Goal: Task Accomplishment & Management: Manage account settings

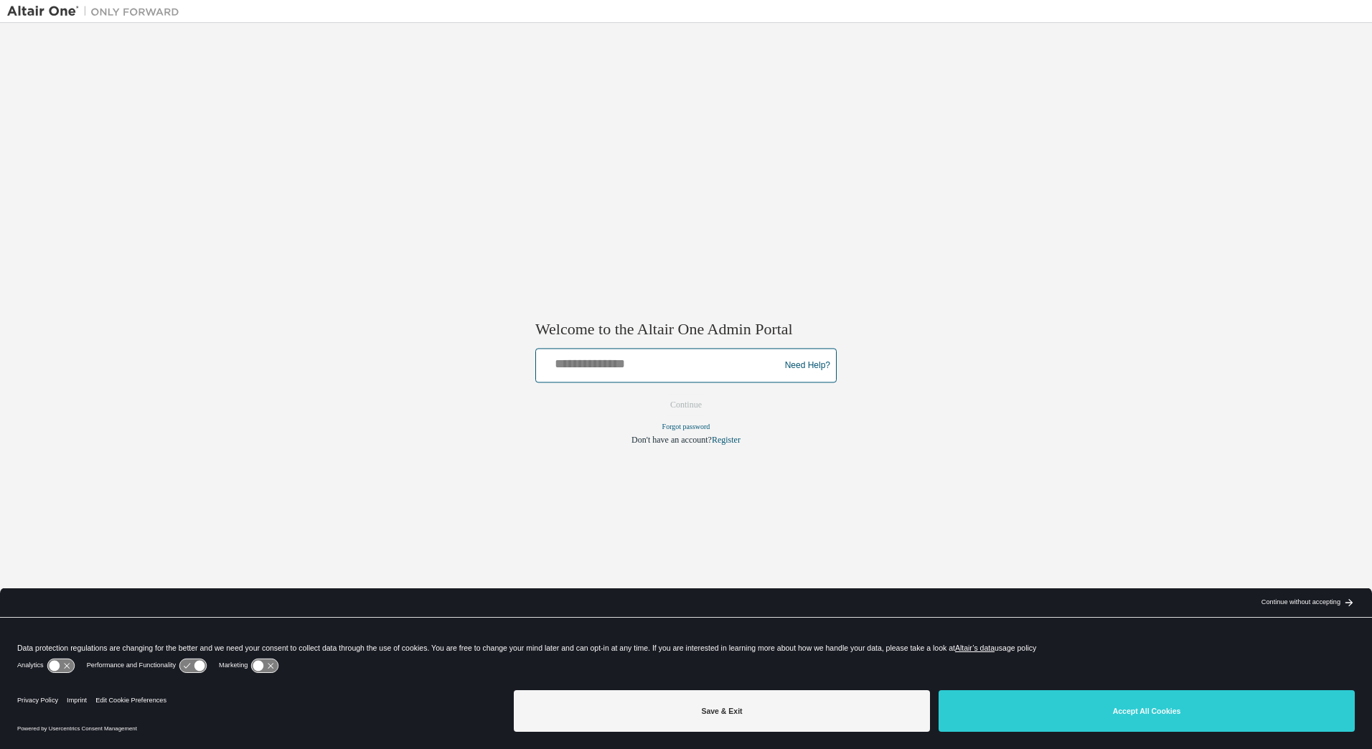
click at [636, 364] on input "text" at bounding box center [660, 362] width 236 height 21
type input "**********"
click at [694, 400] on button "Continue" at bounding box center [686, 406] width 62 height 22
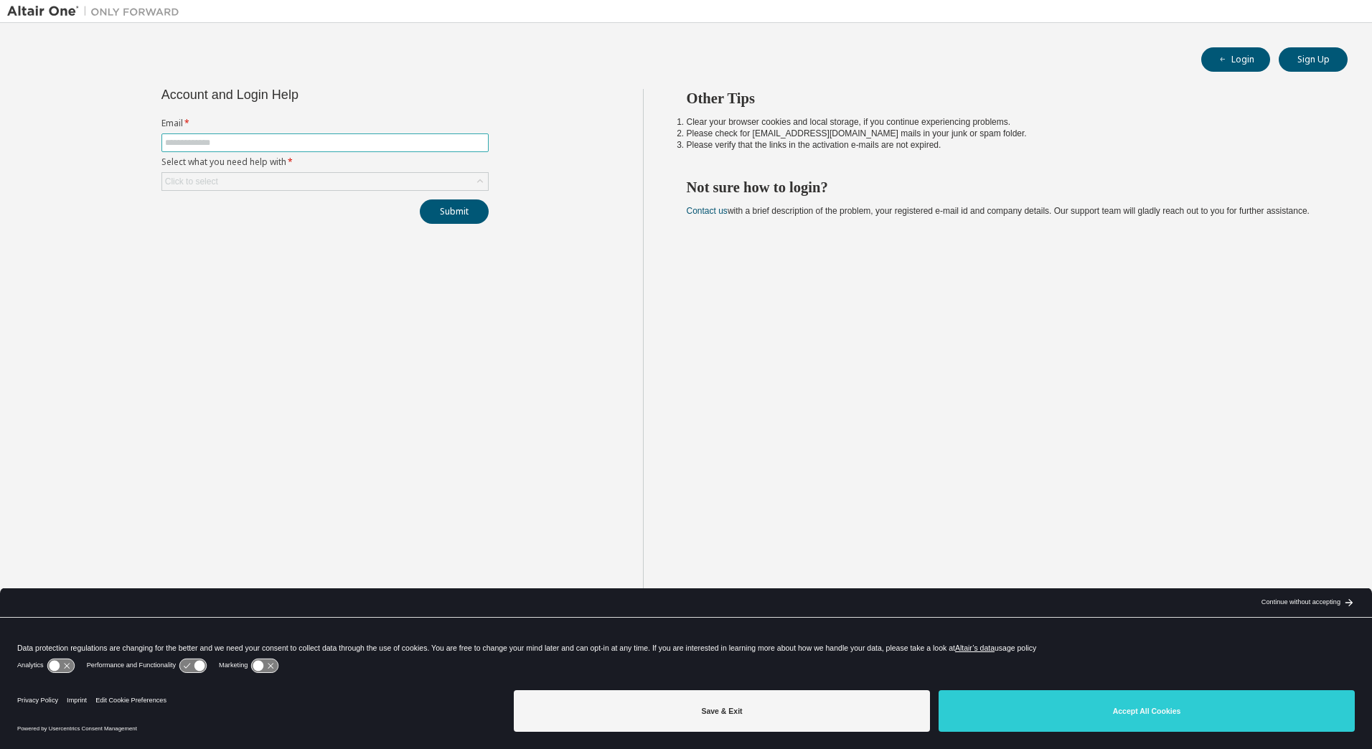
click at [259, 144] on input "text" at bounding box center [325, 142] width 320 height 11
type input "**********"
click at [298, 181] on div "Click to select" at bounding box center [325, 181] width 326 height 17
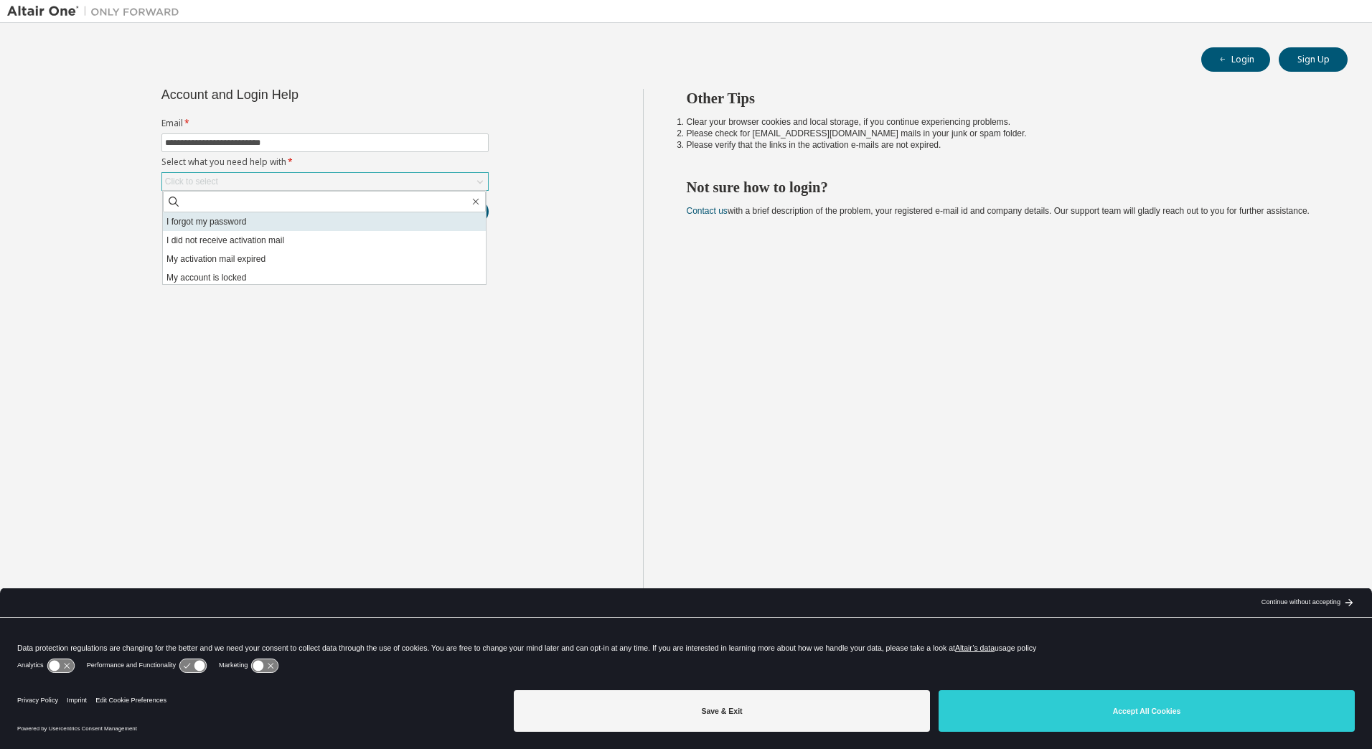
click at [287, 221] on li "I forgot my password" at bounding box center [324, 221] width 323 height 19
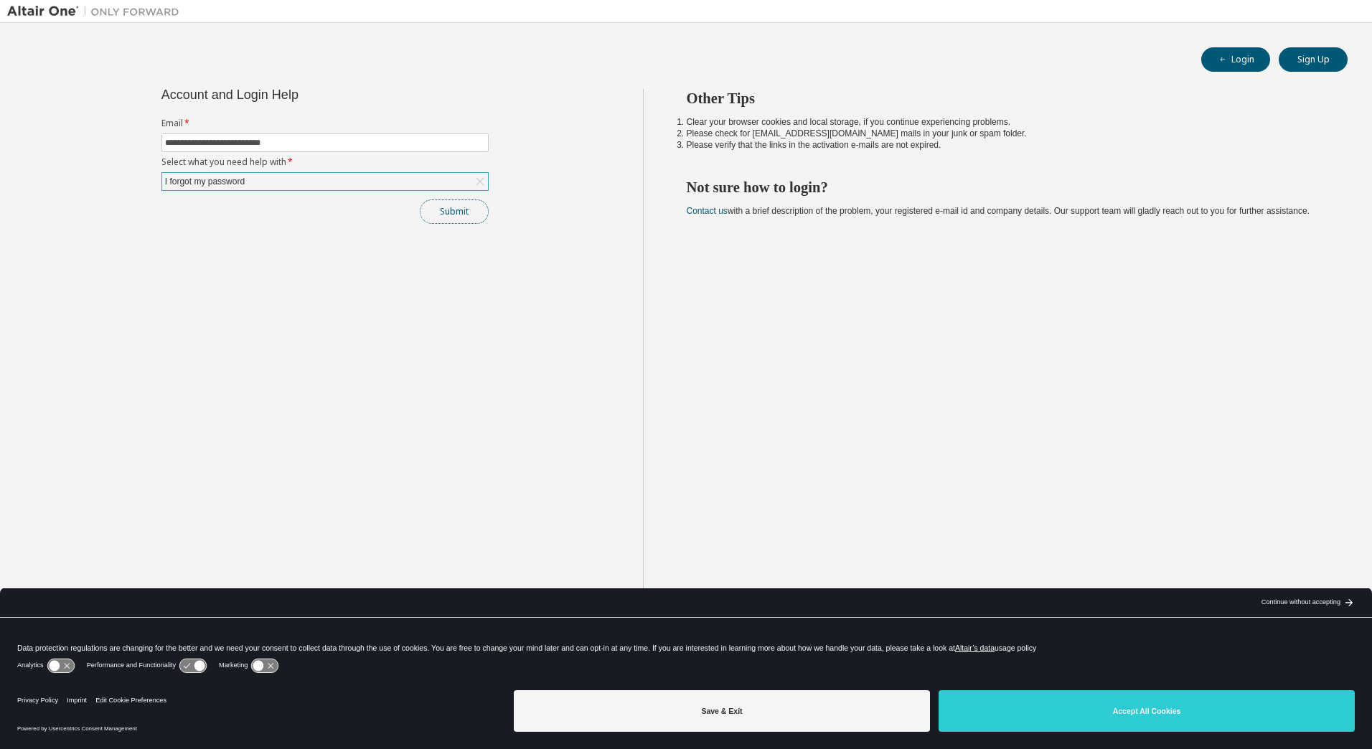
click at [461, 213] on button "Submit" at bounding box center [454, 211] width 69 height 24
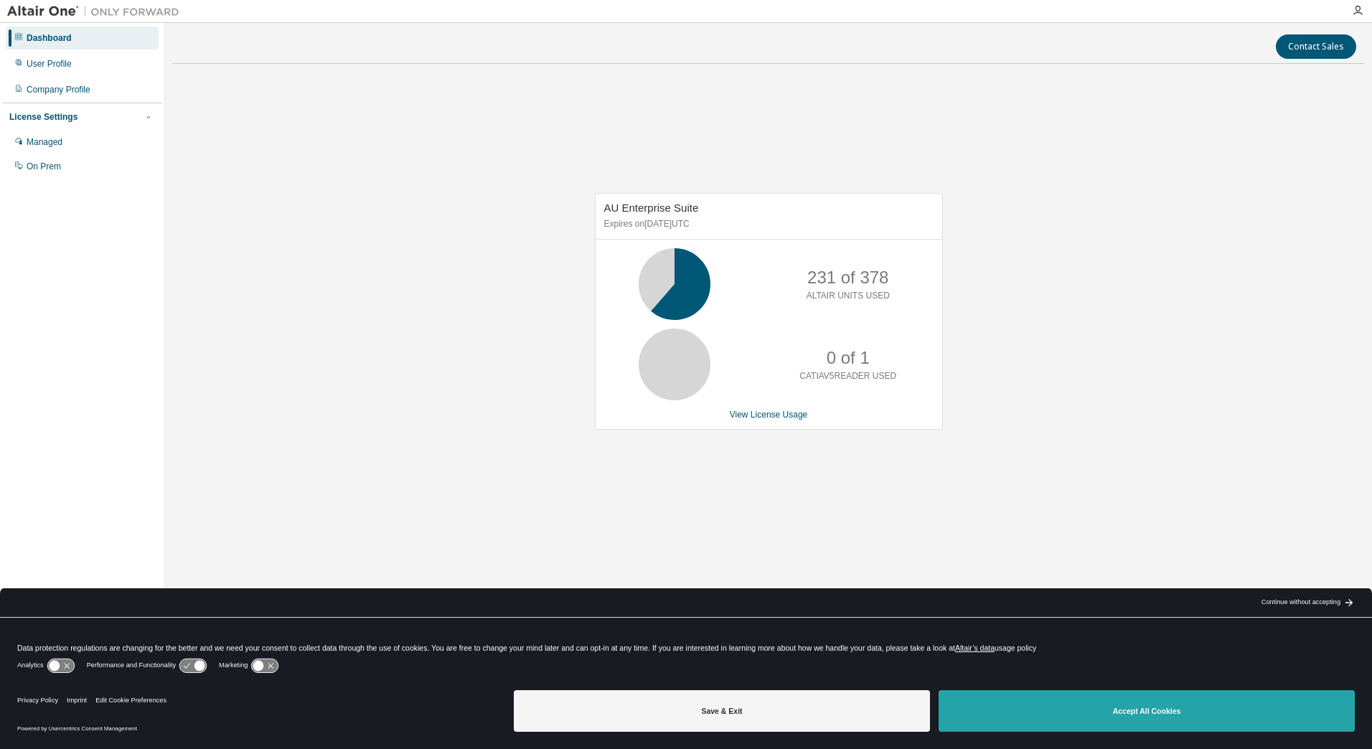
click at [1142, 712] on button "Accept All Cookies" at bounding box center [1146, 711] width 416 height 42
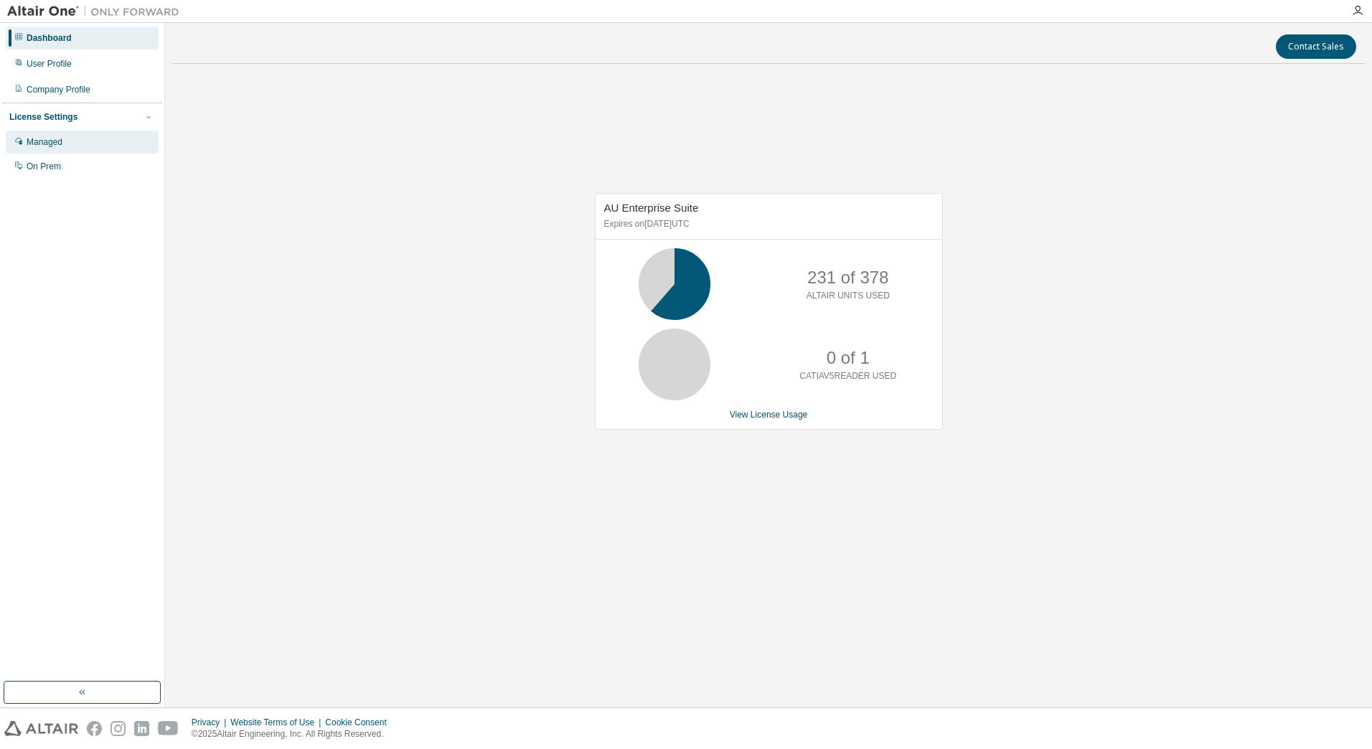
click at [57, 148] on div "Managed" at bounding box center [45, 141] width 36 height 11
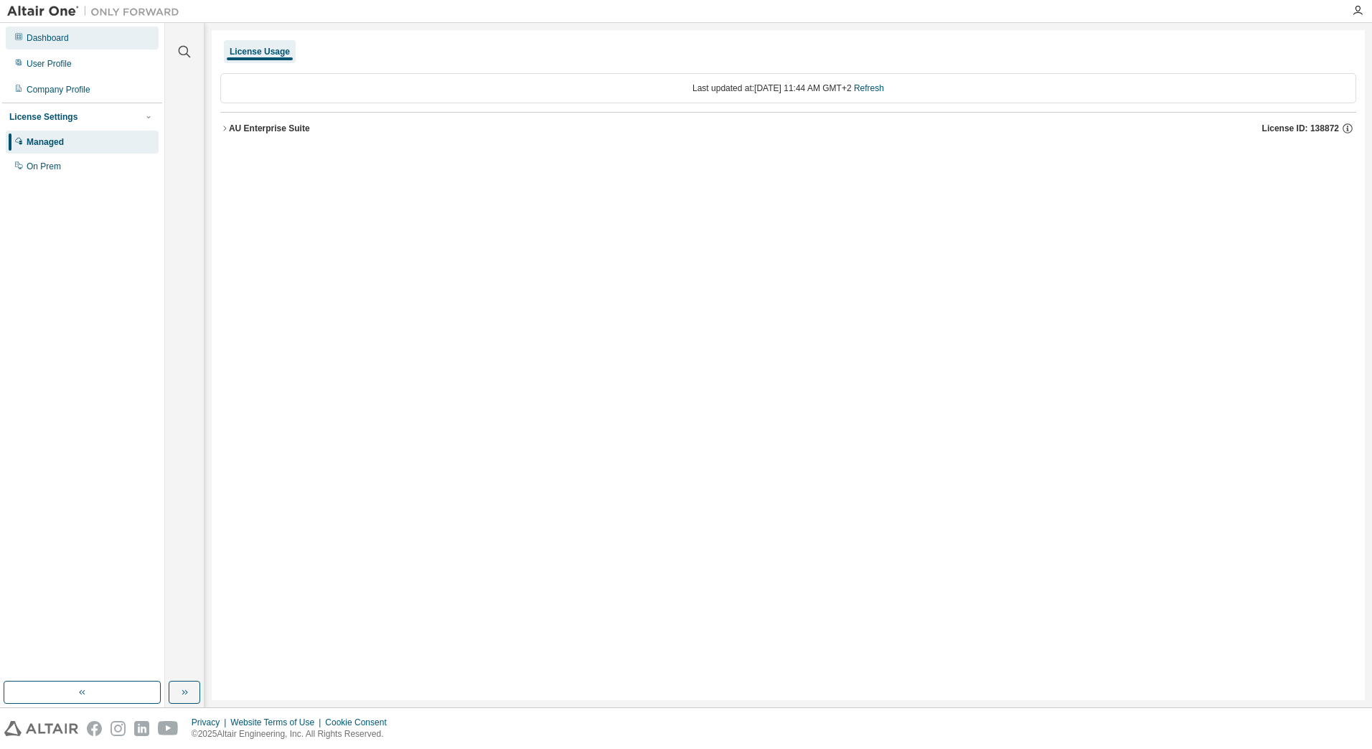
click at [67, 43] on div "Dashboard" at bounding box center [48, 37] width 42 height 11
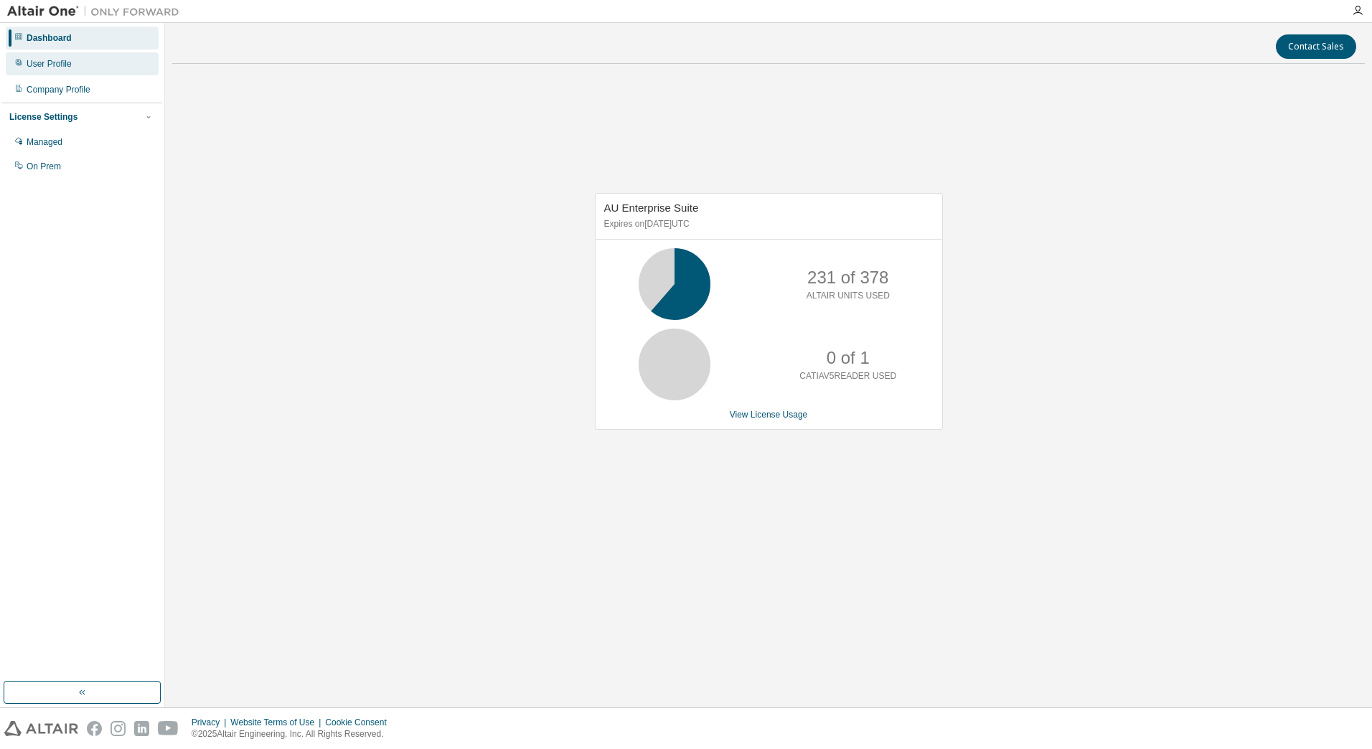
click at [103, 60] on div "User Profile" at bounding box center [82, 63] width 153 height 23
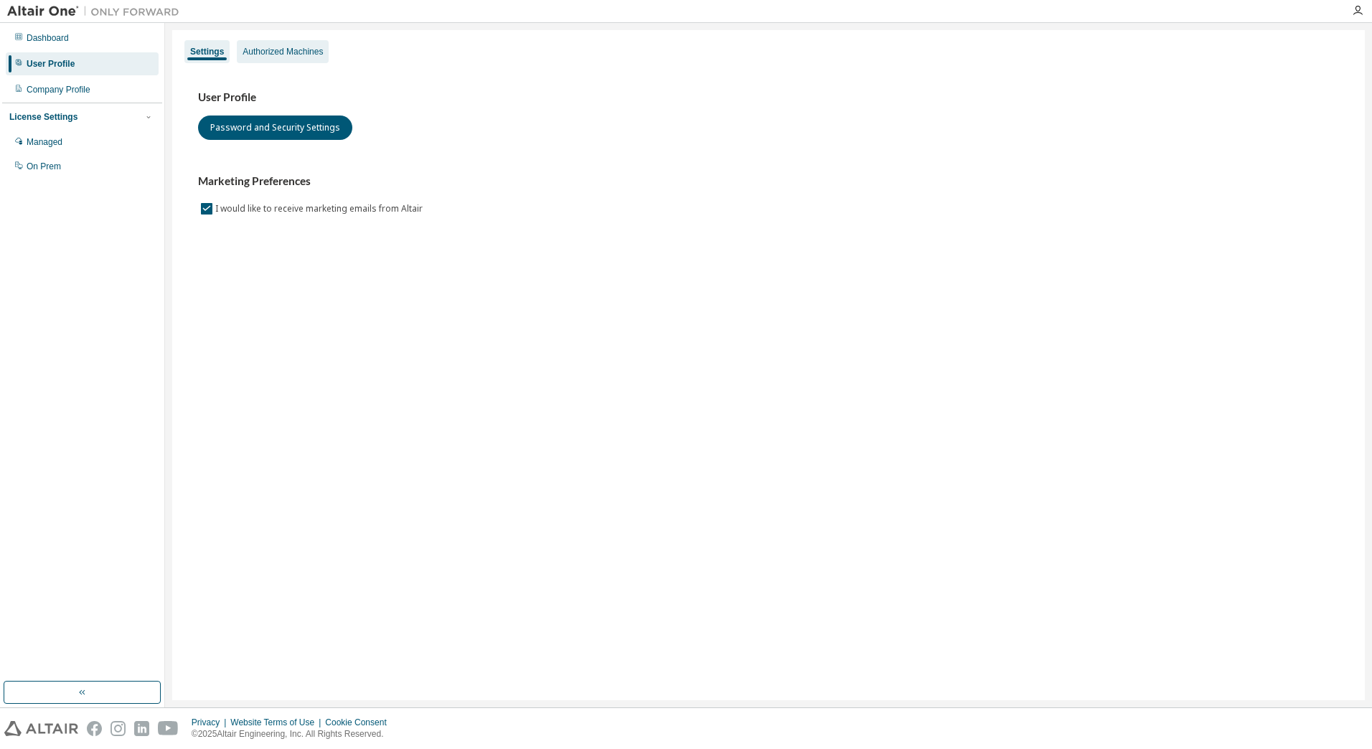
click at [292, 51] on div "Authorized Machines" at bounding box center [282, 51] width 80 height 11
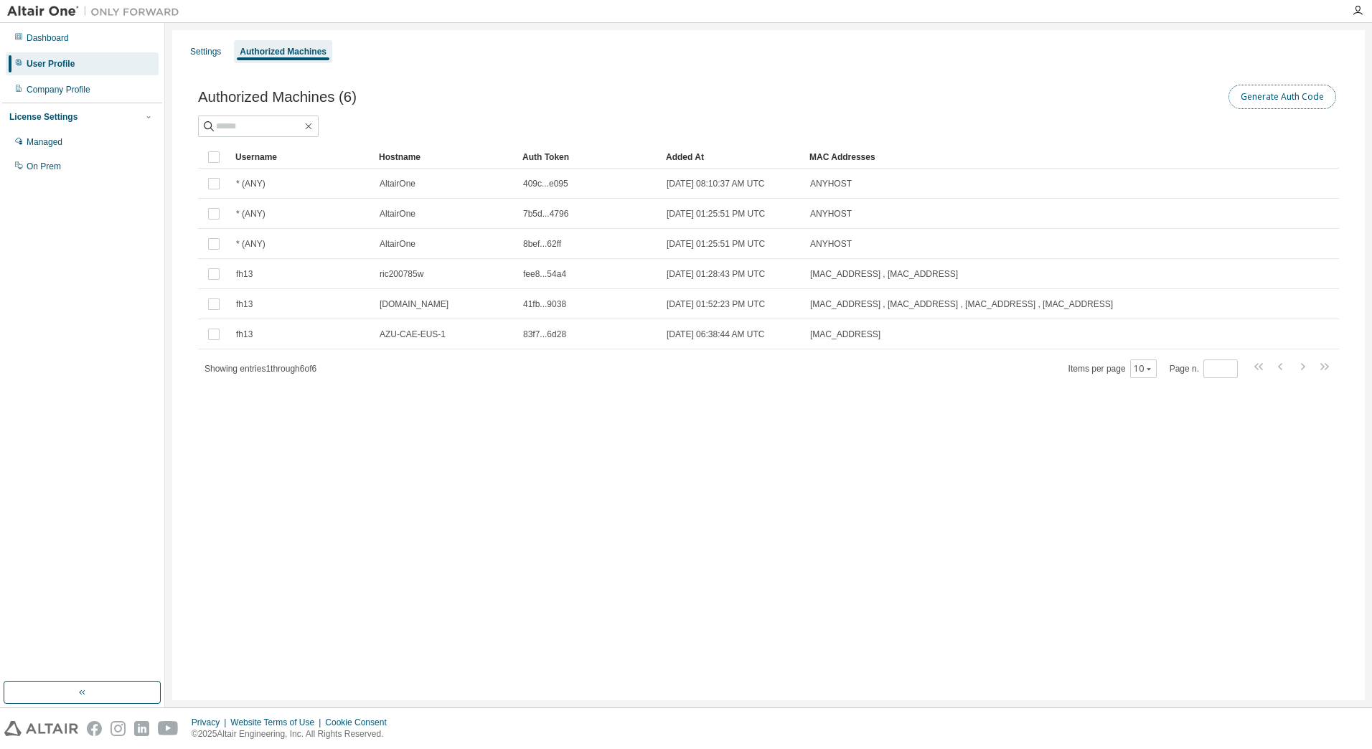
click at [1287, 100] on button "Generate Auth Code" at bounding box center [1282, 97] width 108 height 24
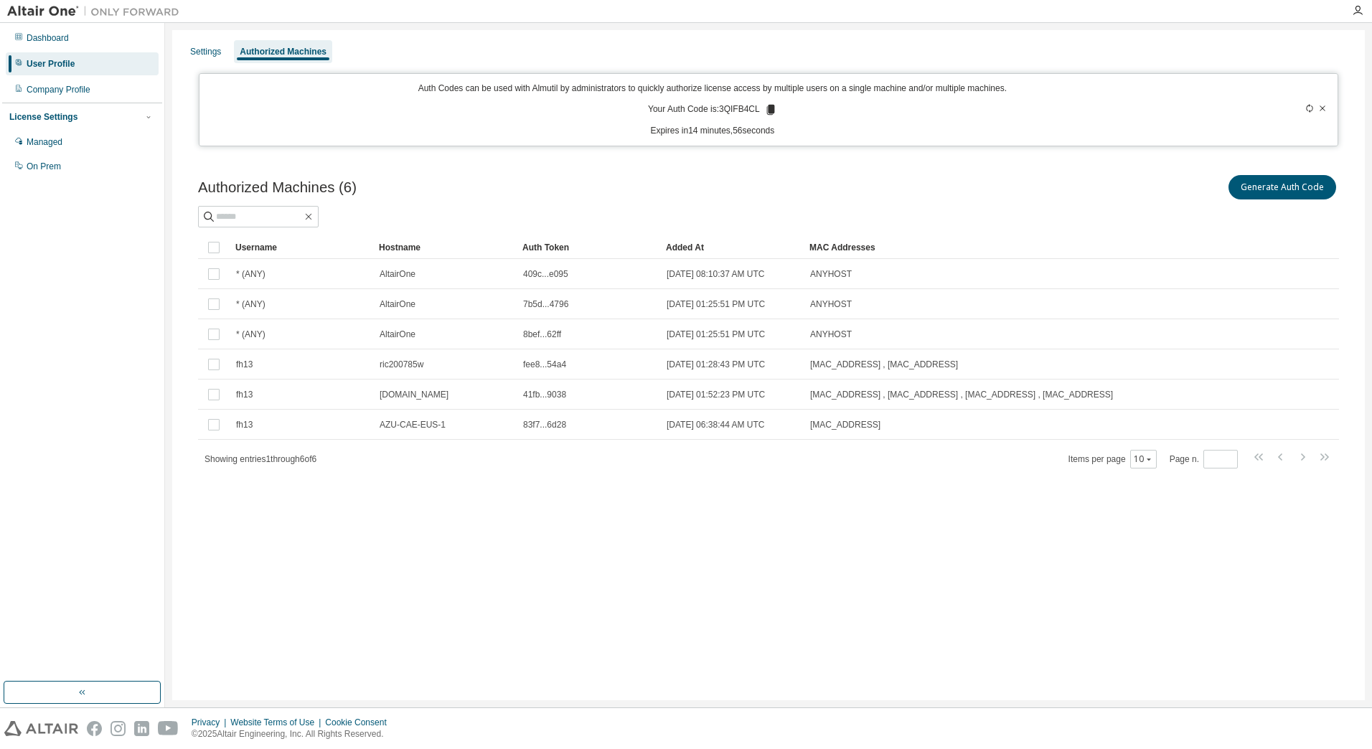
click at [766, 108] on icon at bounding box center [770, 110] width 8 height 10
click at [217, 55] on div "Settings" at bounding box center [205, 51] width 31 height 11
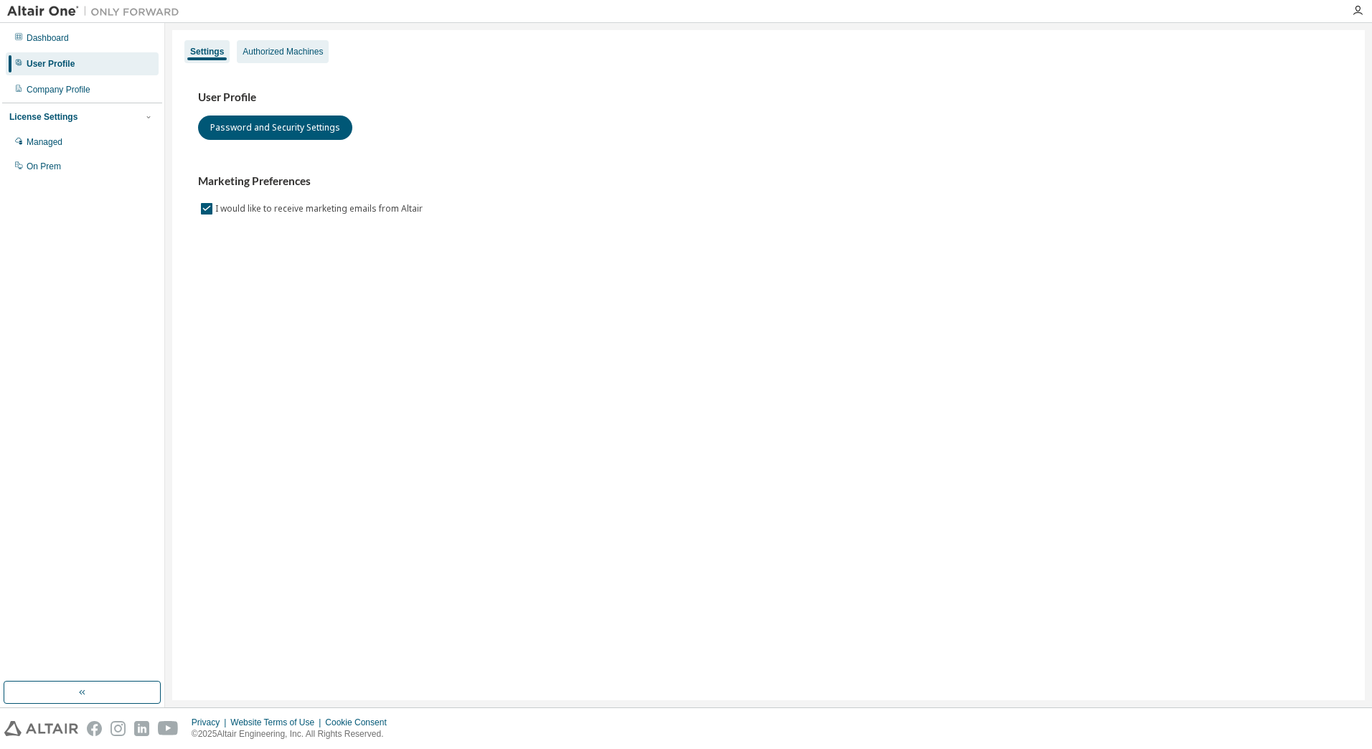
click at [263, 46] on div "Authorized Machines" at bounding box center [282, 51] width 80 height 11
